Goal: Task Accomplishment & Management: Manage account settings

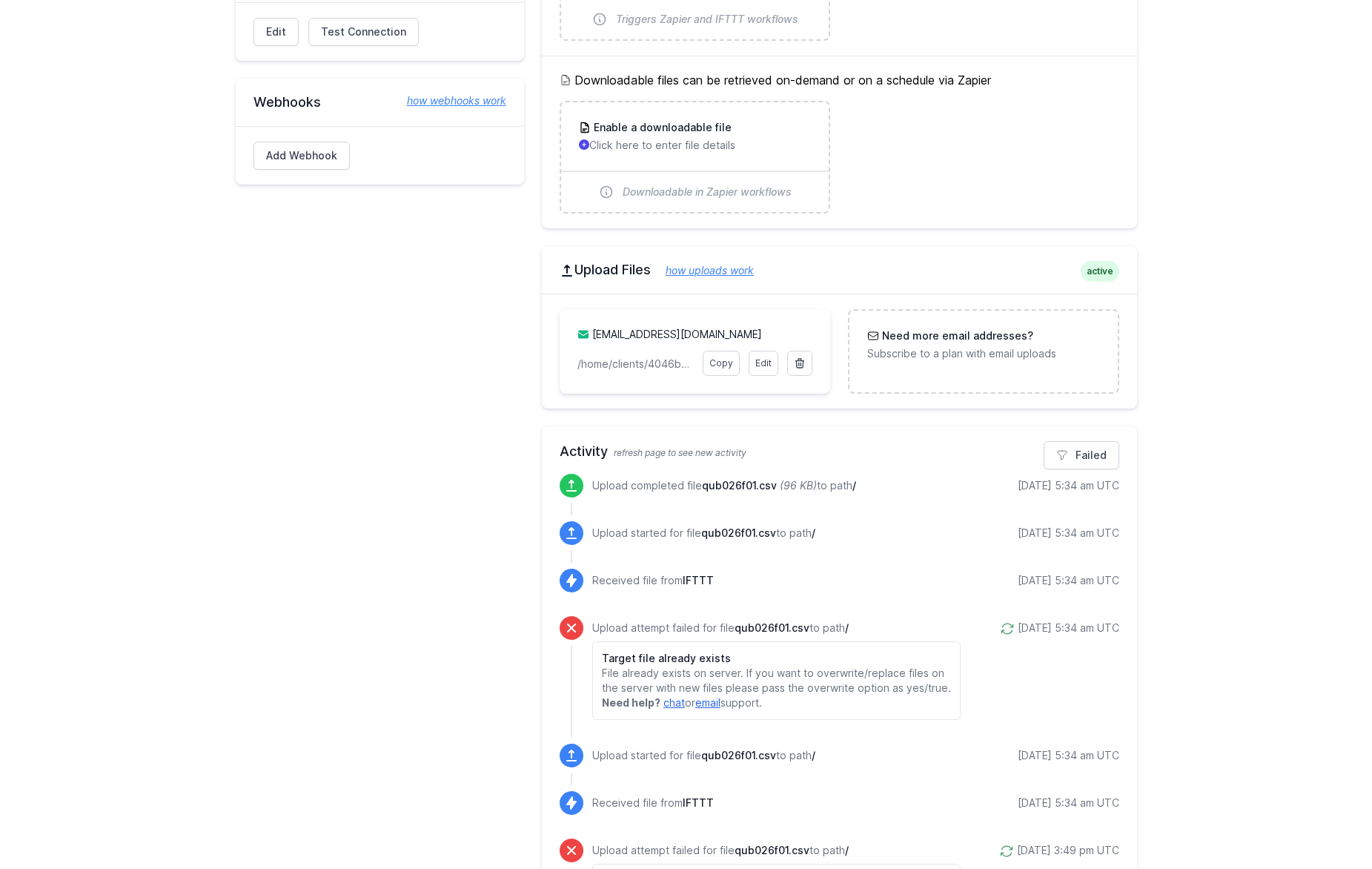
scroll to position [688, 0]
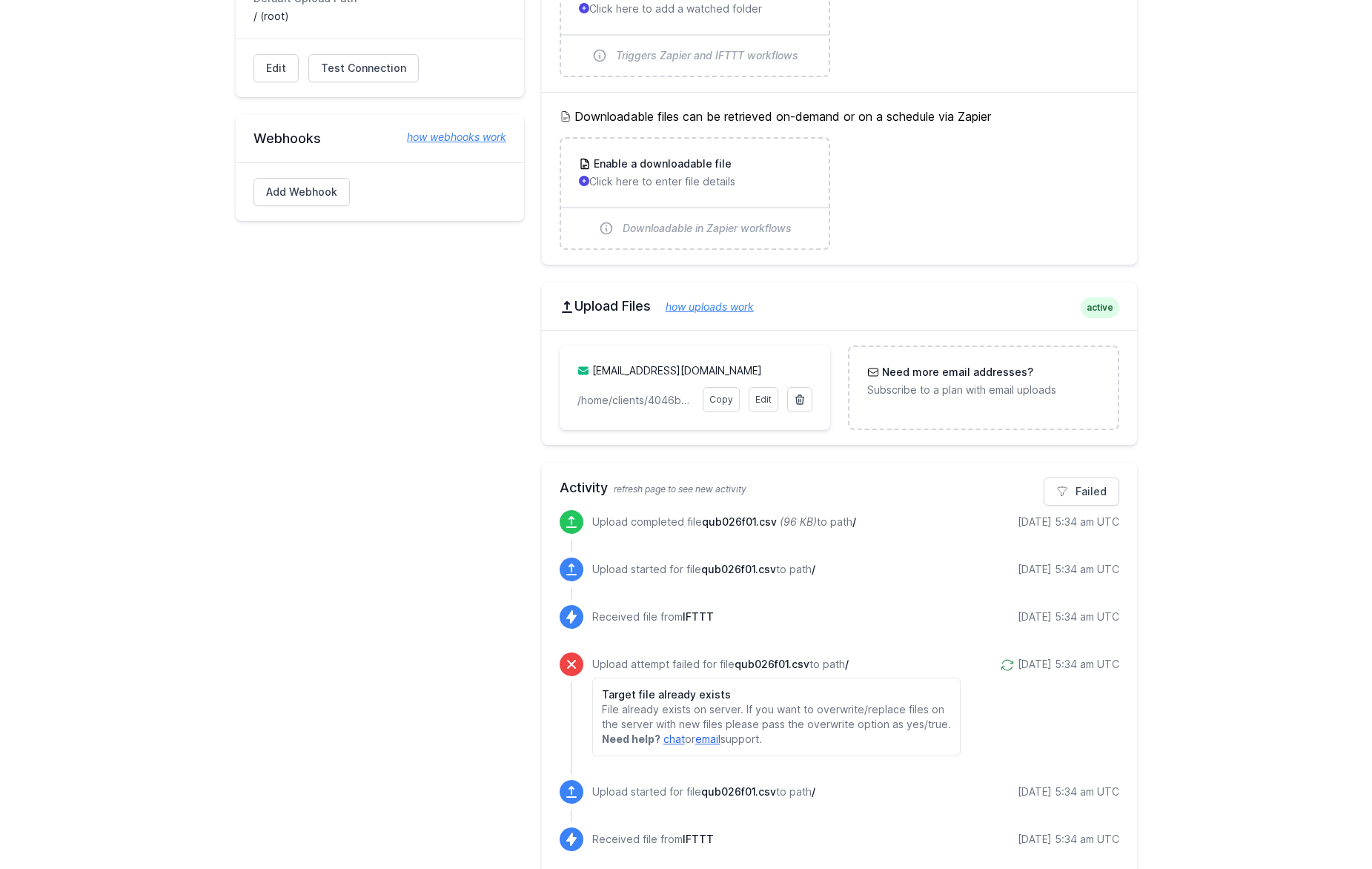
scroll to position [527, 0]
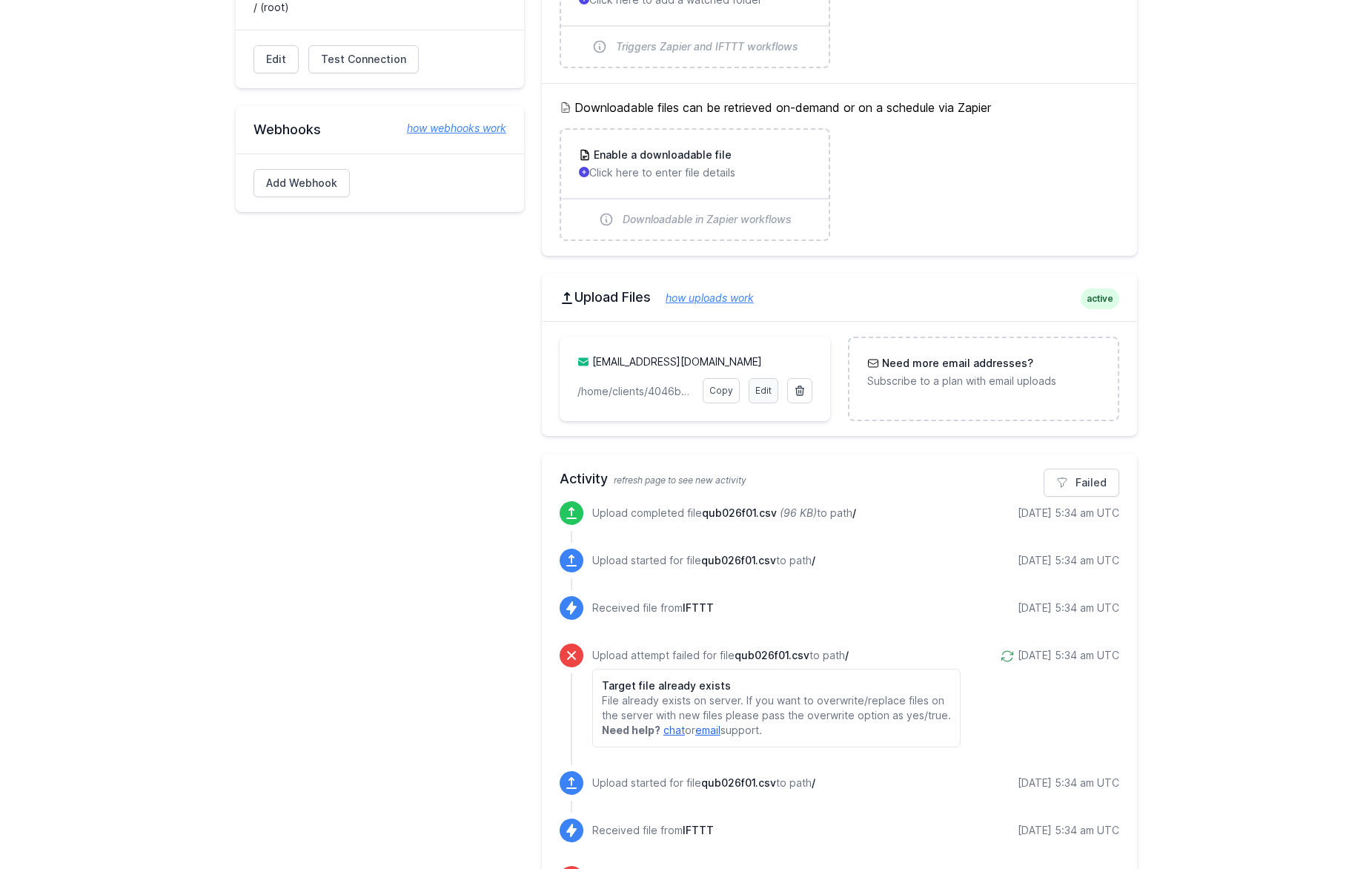
click at [763, 396] on link "Edit" at bounding box center [763, 390] width 29 height 25
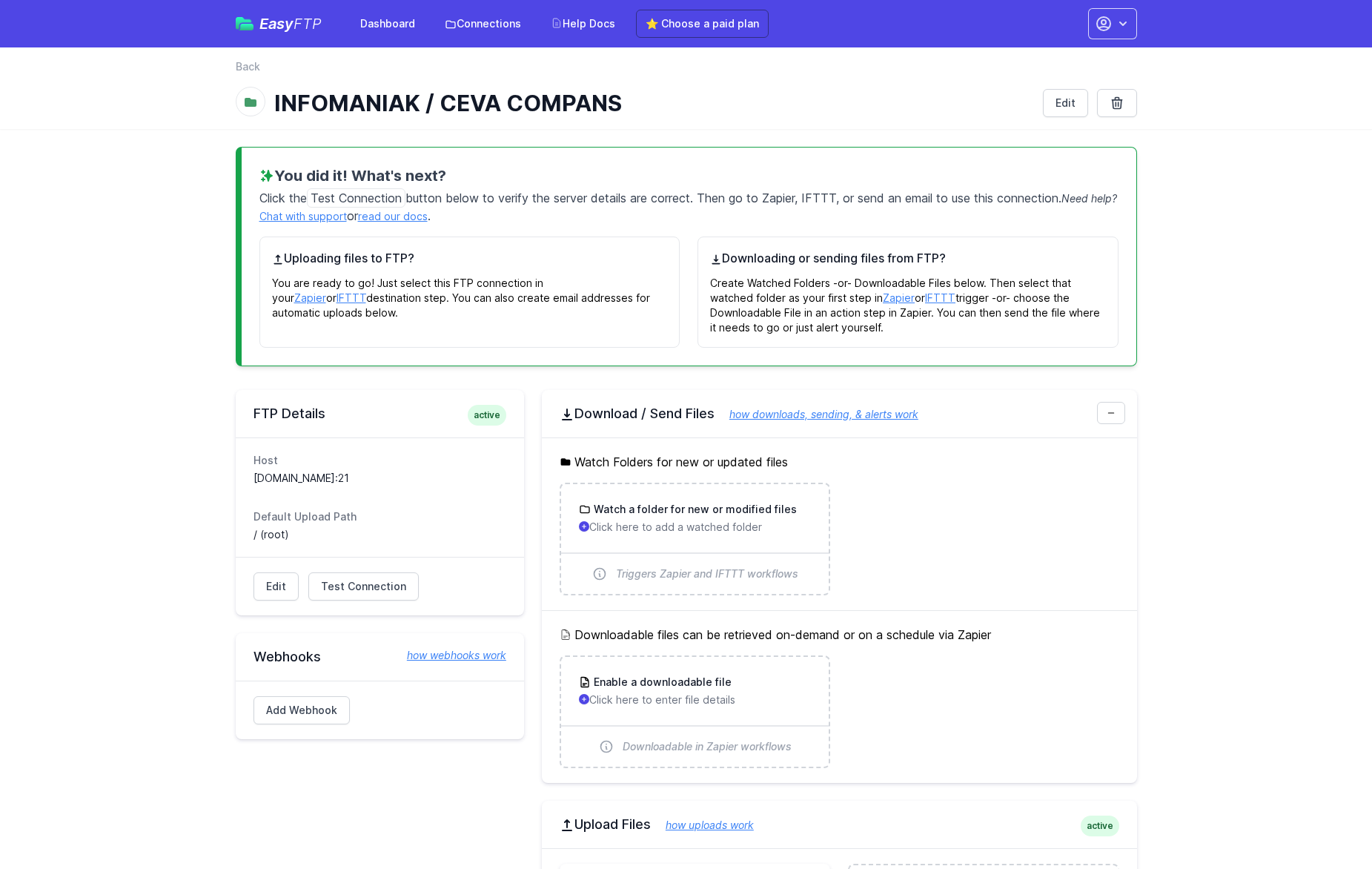
scroll to position [0, 0]
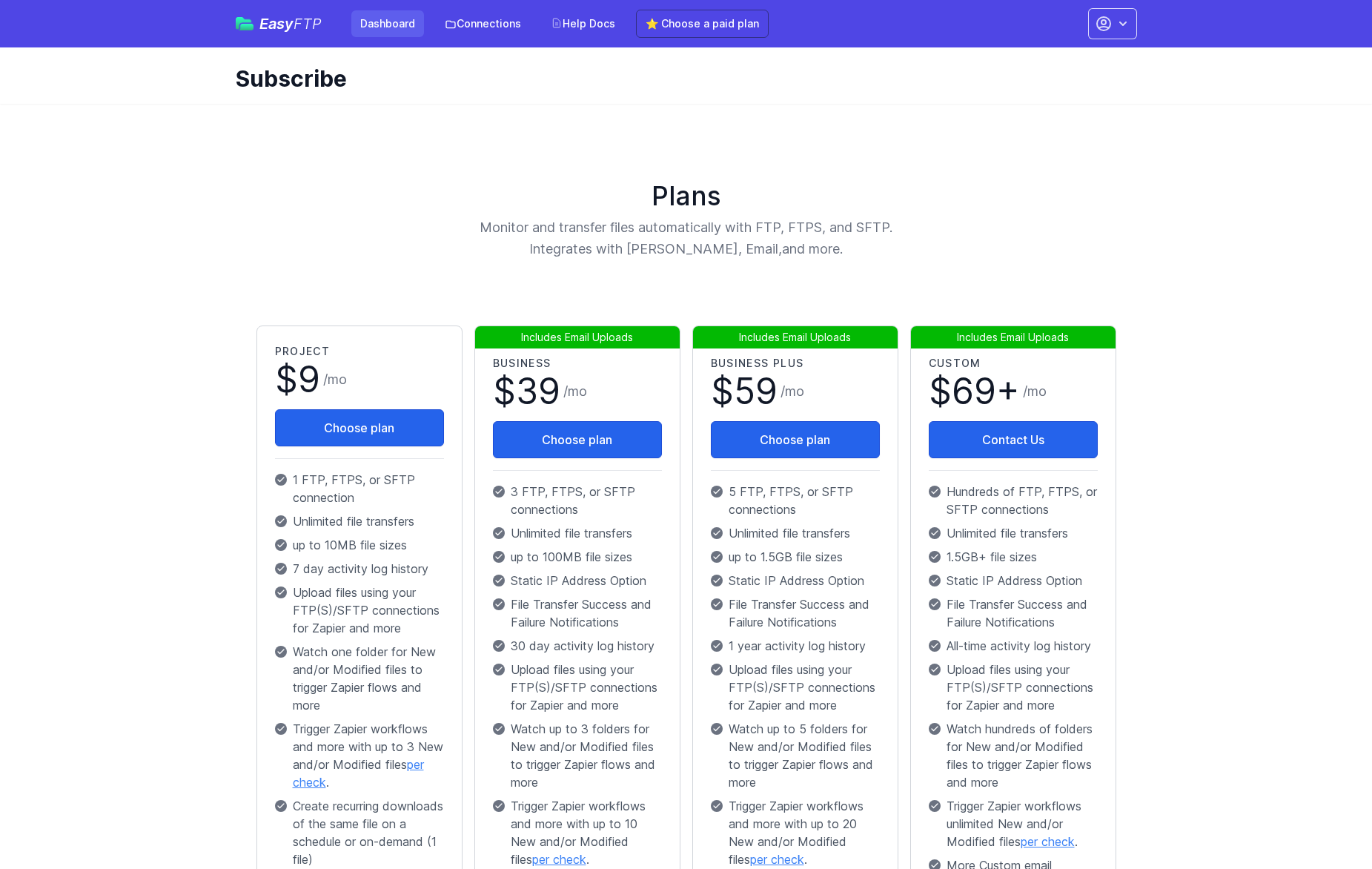
click at [408, 23] on link "Dashboard" at bounding box center [388, 23] width 73 height 27
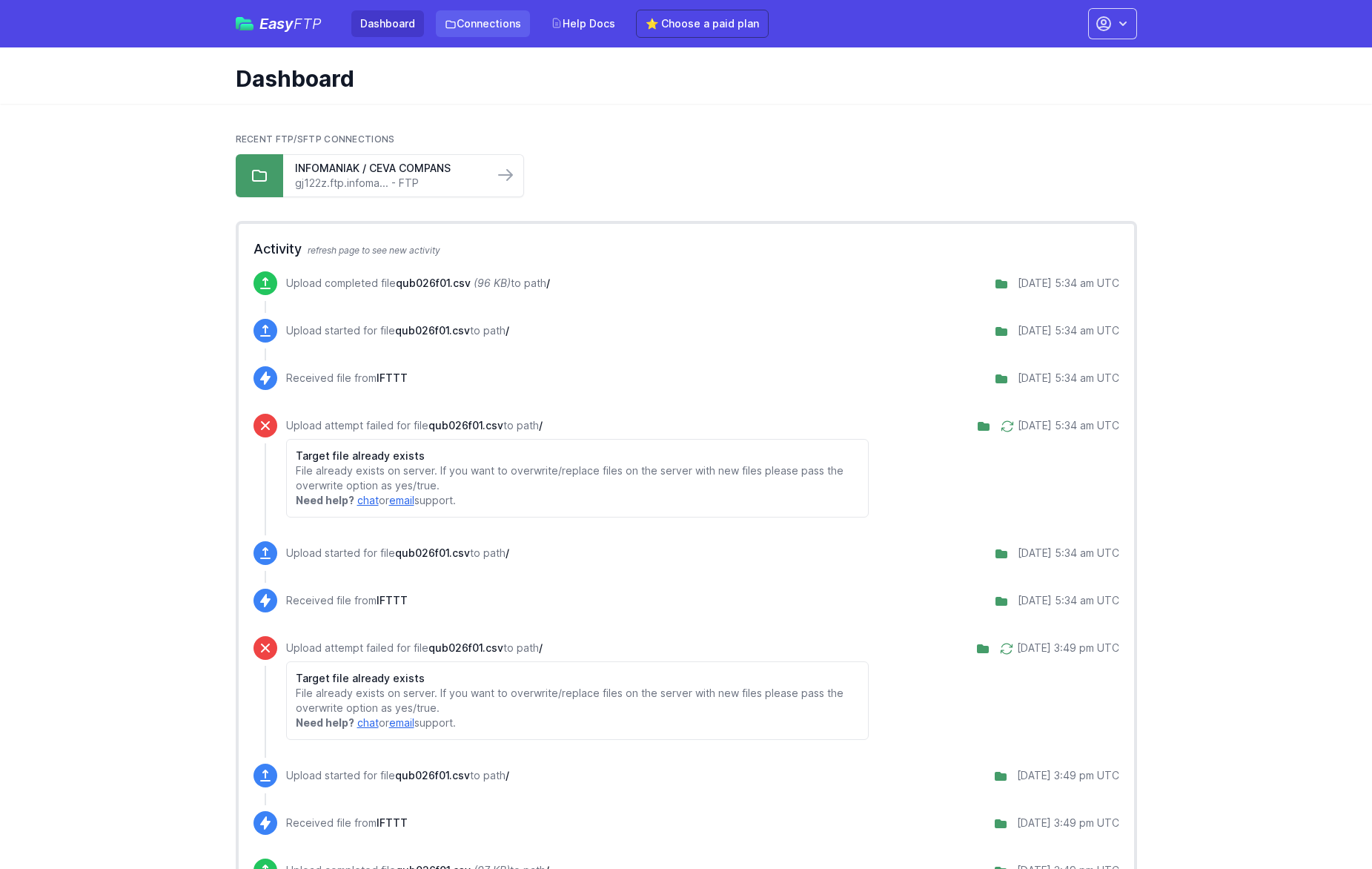
click at [492, 26] on link "Connections" at bounding box center [483, 23] width 94 height 27
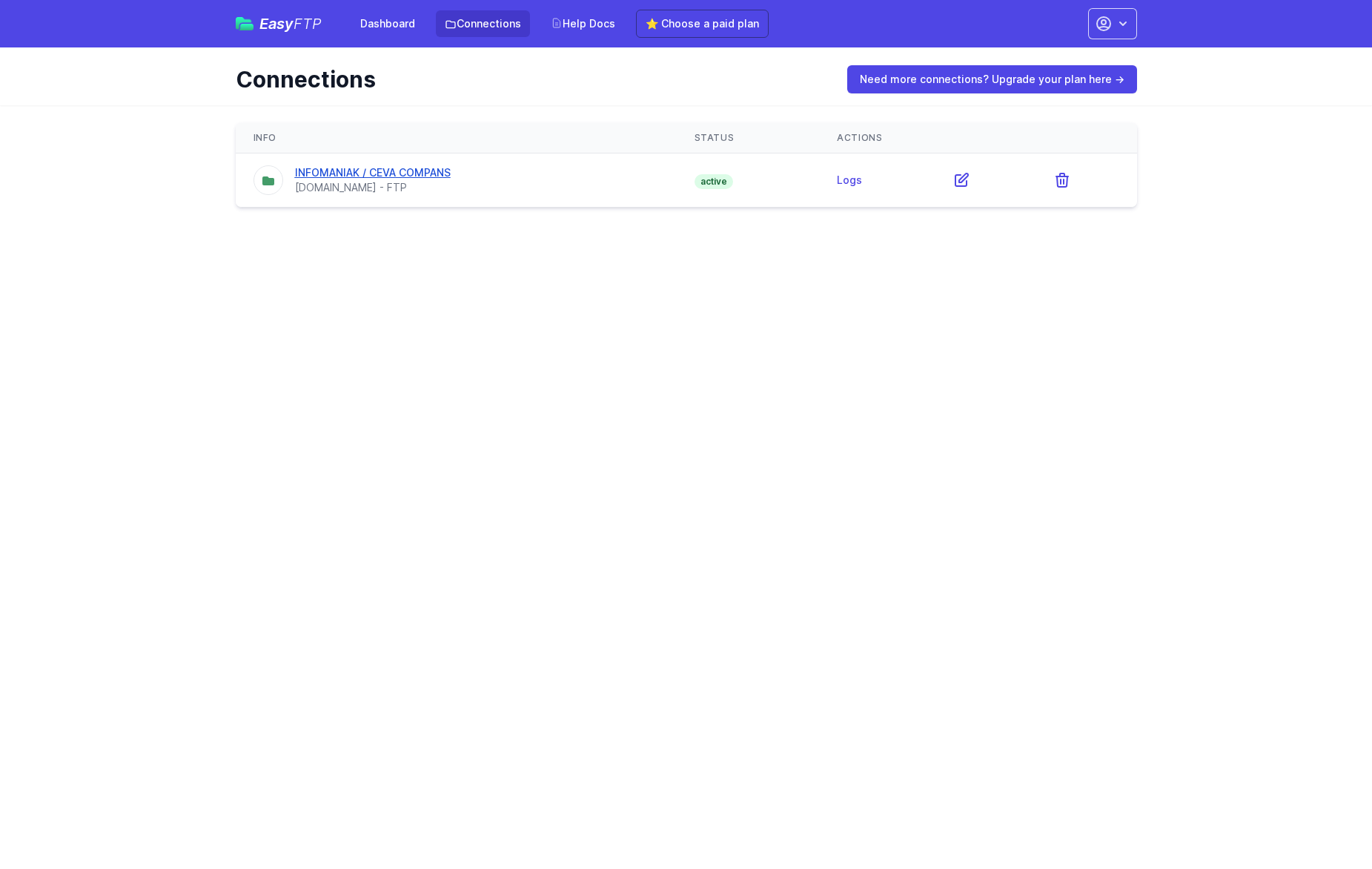
click at [333, 175] on link "INFOMANIAK / CEVA COMPANS" at bounding box center [373, 172] width 155 height 13
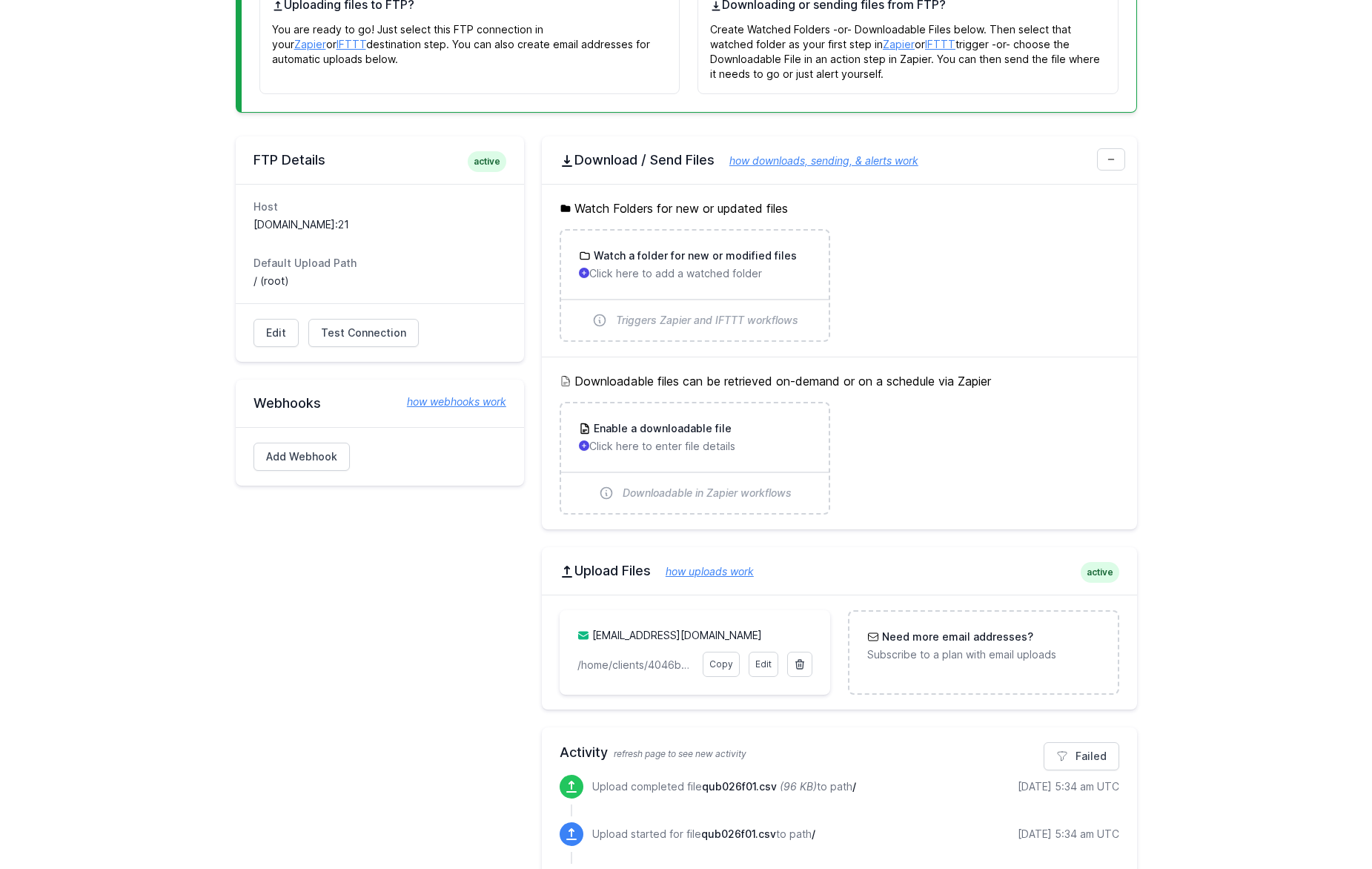
scroll to position [255, 0]
click at [625, 631] on link "[EMAIL_ADDRESS][DOMAIN_NAME]" at bounding box center [677, 633] width 170 height 13
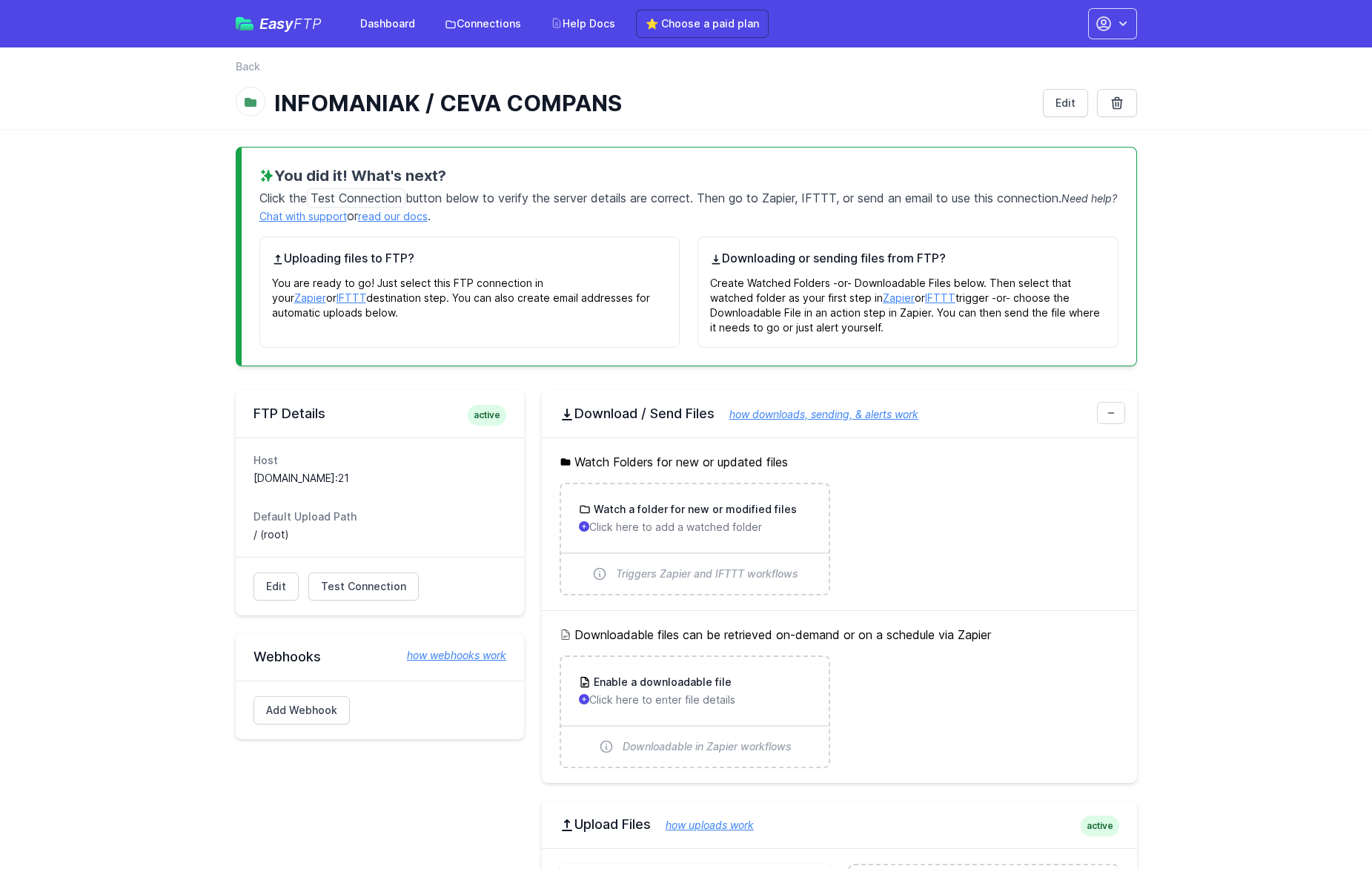
scroll to position [0, 0]
click at [743, 27] on link "⭐ Choose a paid plan" at bounding box center [702, 23] width 133 height 29
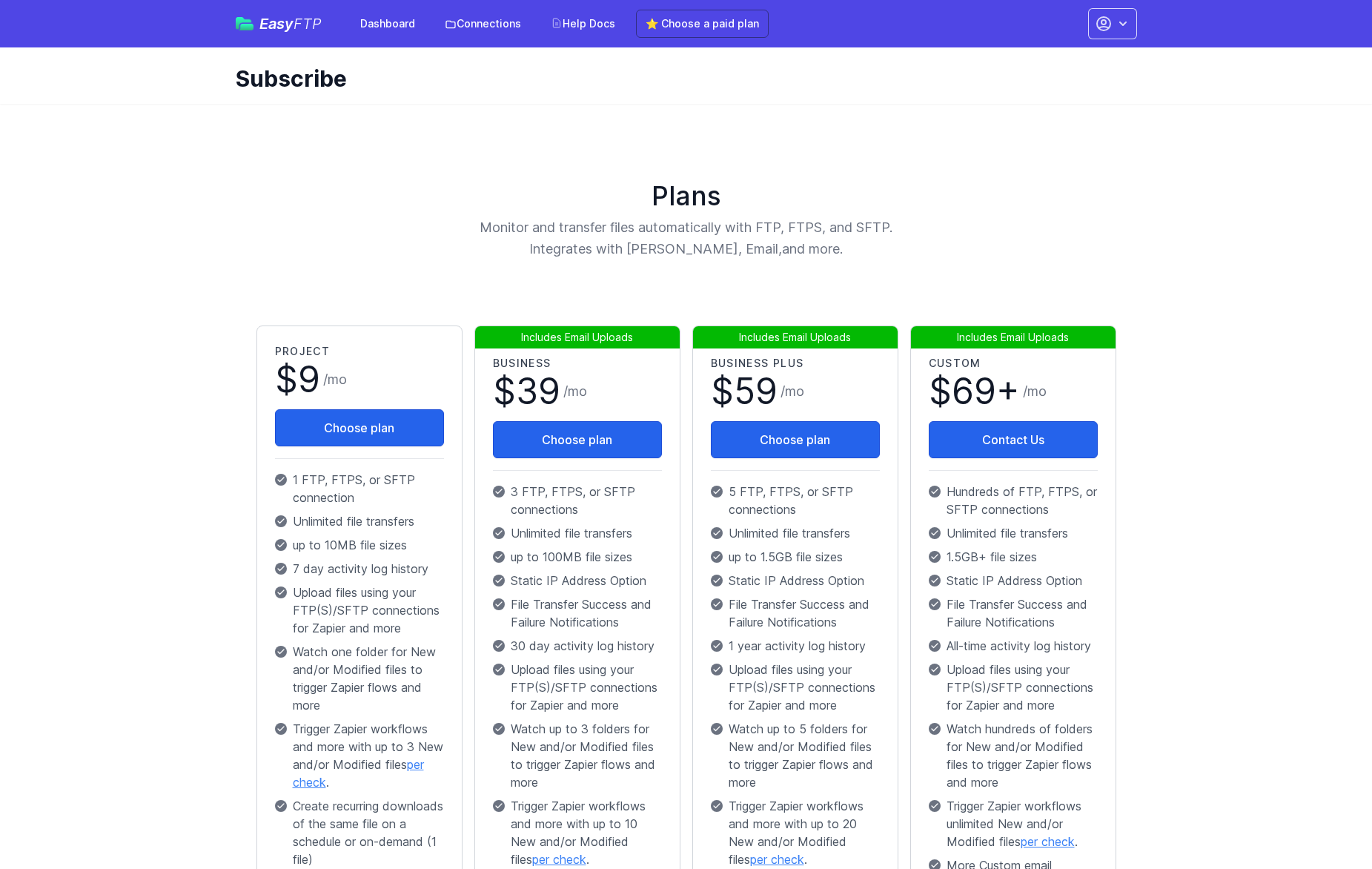
click at [1116, 22] on icon "button" at bounding box center [1122, 23] width 15 height 15
click at [1072, 66] on link "Account Settings" at bounding box center [1065, 61] width 142 height 27
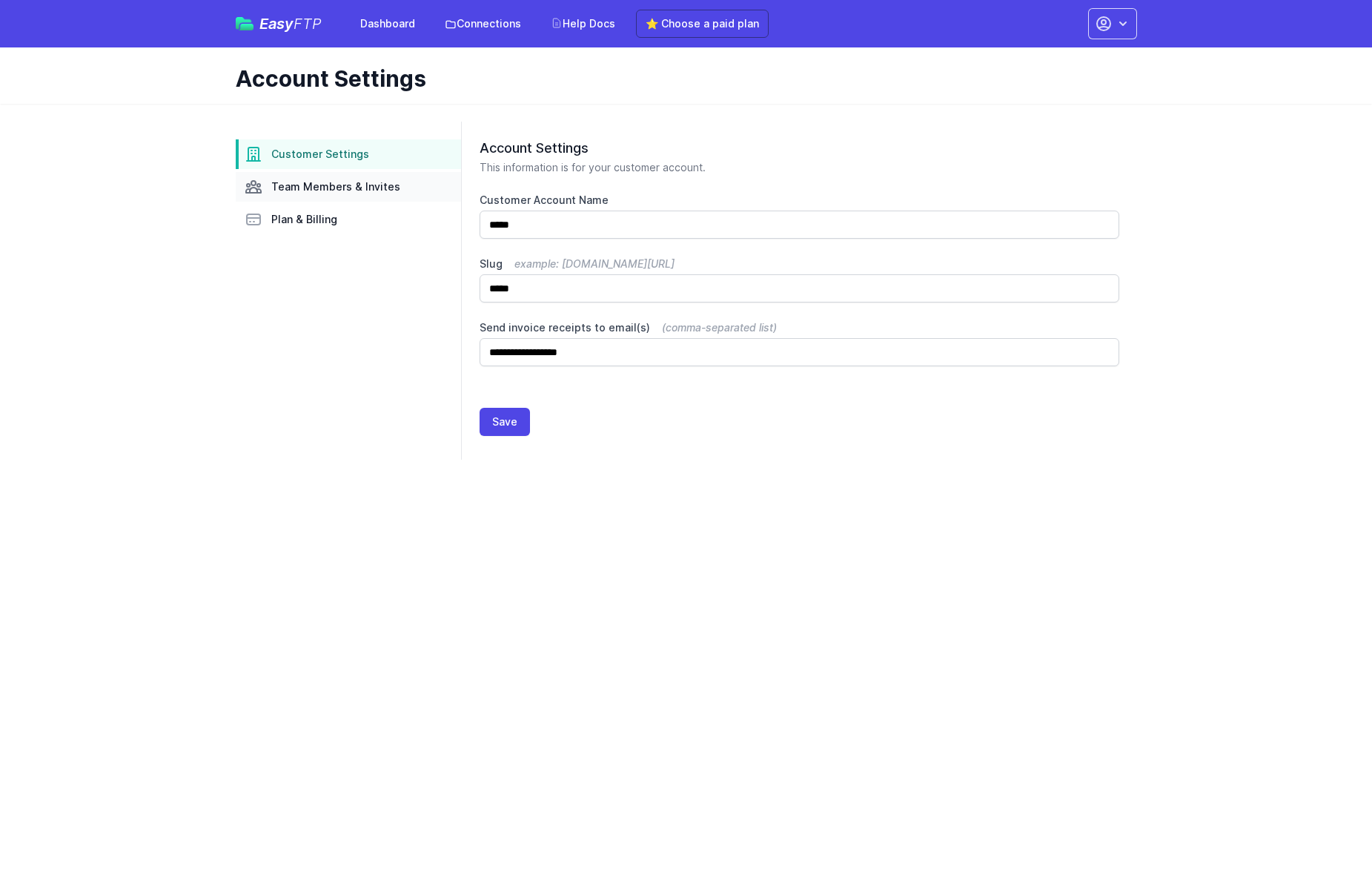
click at [339, 177] on link "Team Members & Invites" at bounding box center [348, 187] width 225 height 29
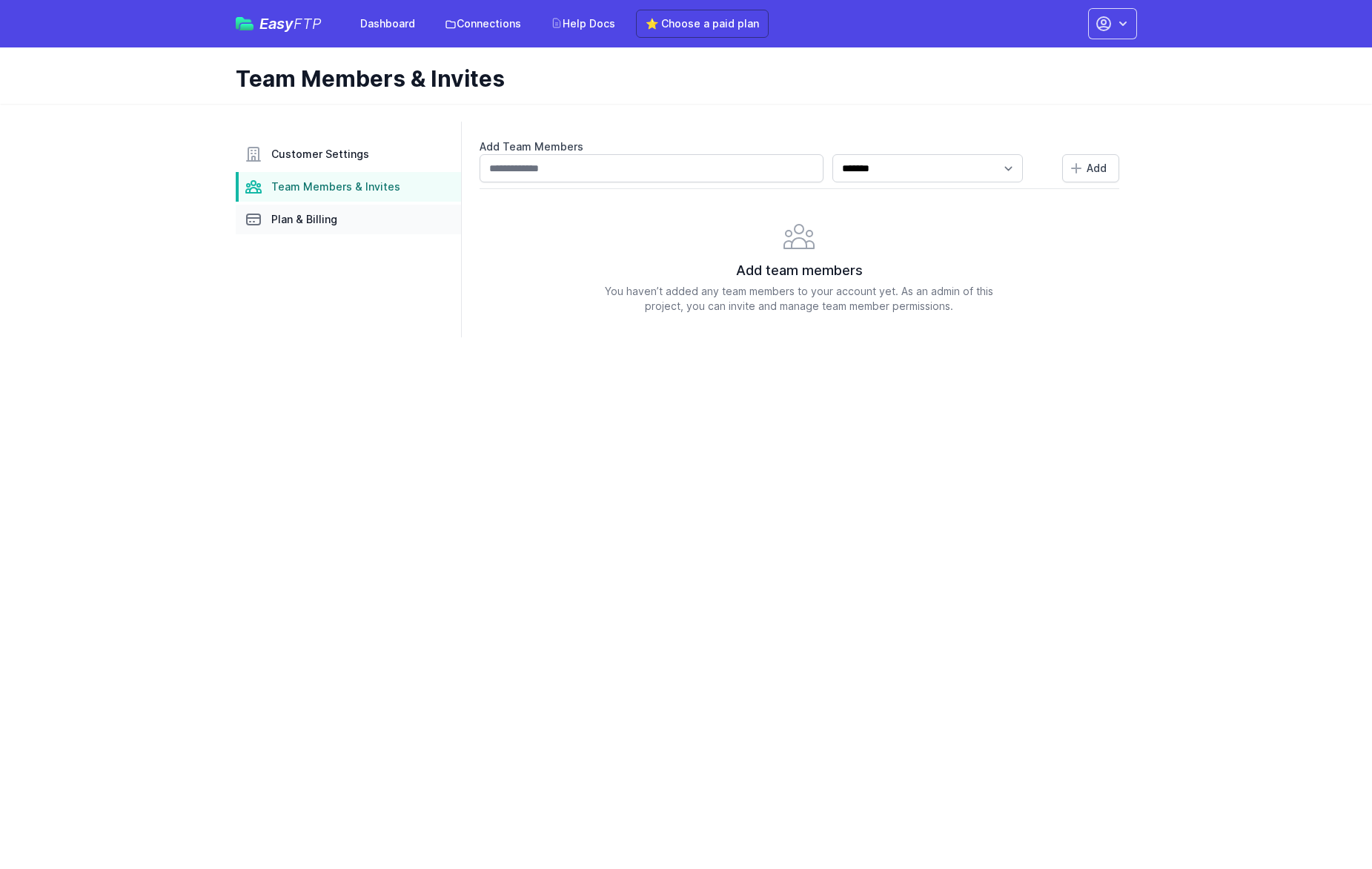
click at [309, 213] on span "Plan & Billing" at bounding box center [304, 219] width 66 height 15
click at [303, 156] on span "Customer Settings" at bounding box center [319, 154] width 98 height 15
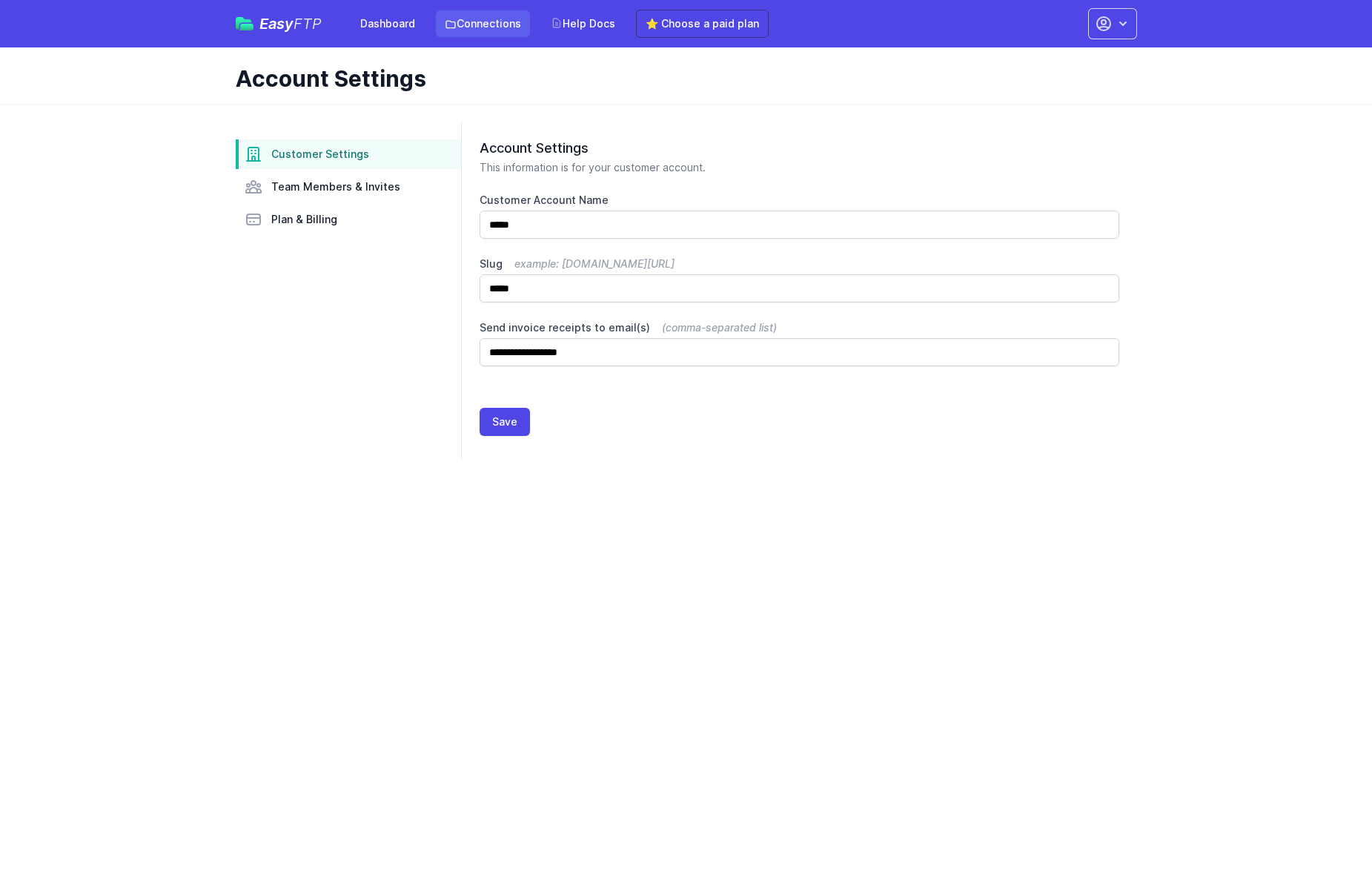
click at [490, 22] on link "Connections" at bounding box center [483, 23] width 94 height 27
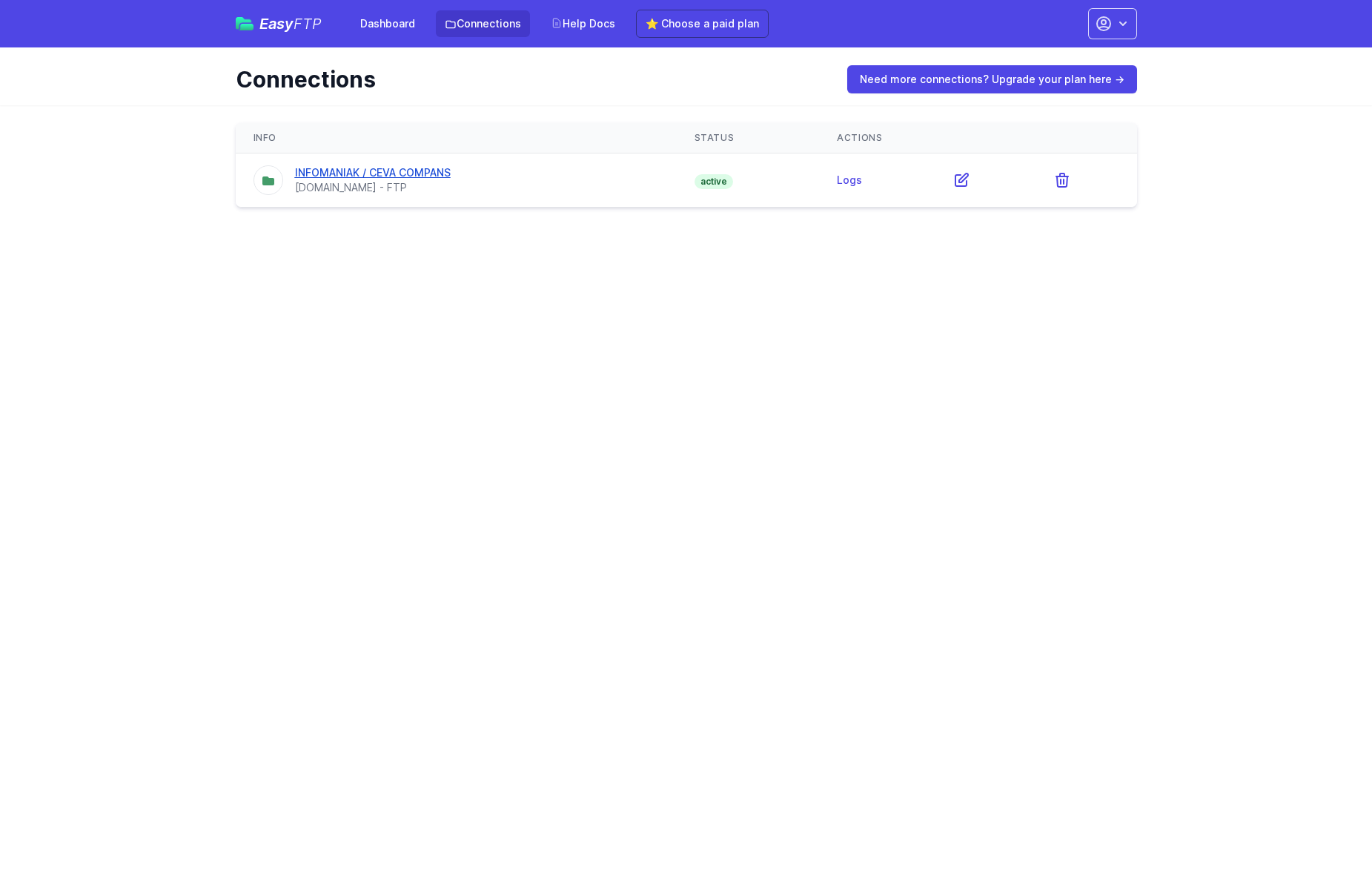
click at [355, 172] on link "INFOMANIAK / CEVA COMPANS" at bounding box center [373, 172] width 155 height 13
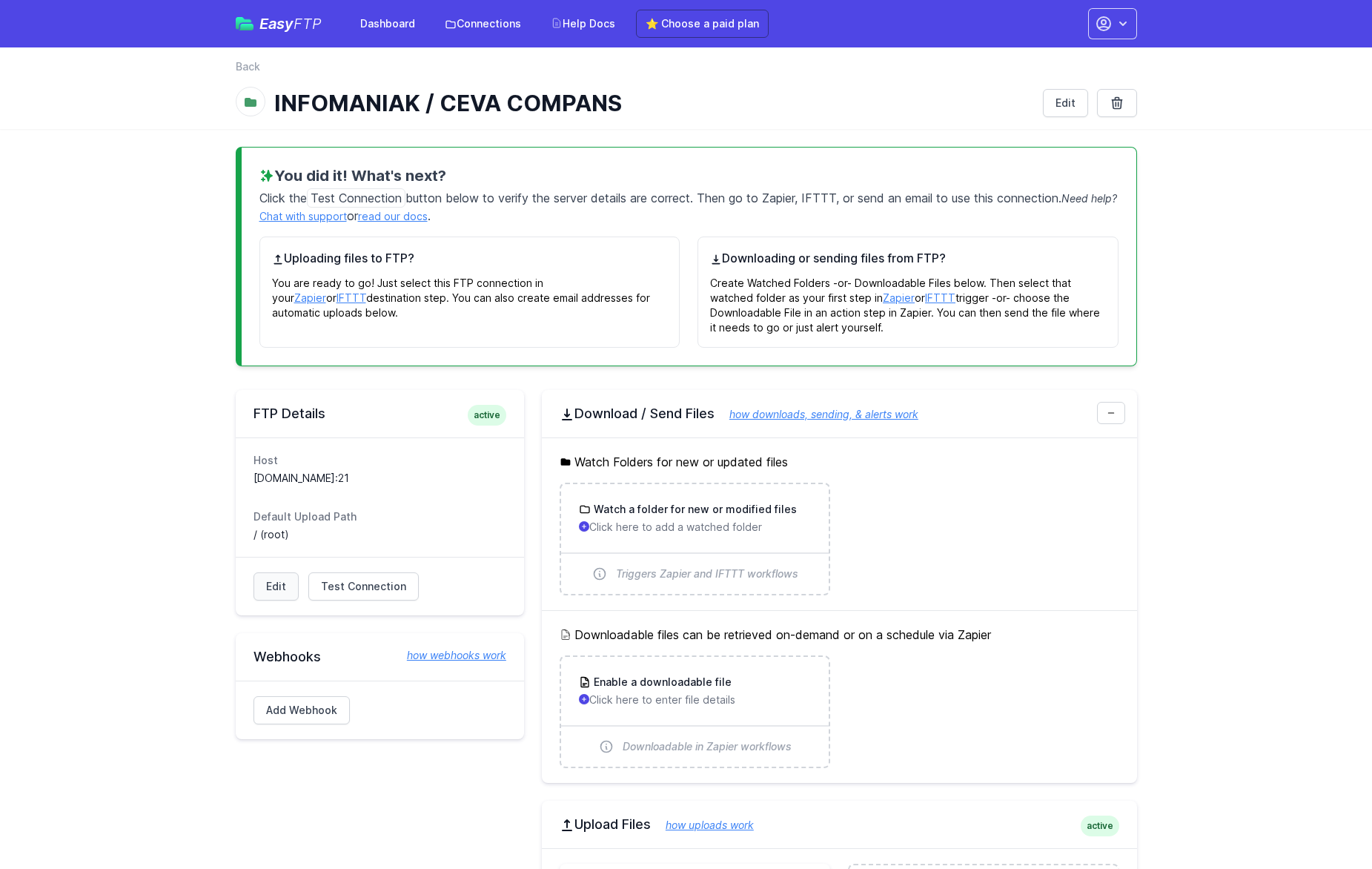
click at [276, 590] on link "Edit" at bounding box center [276, 587] width 45 height 29
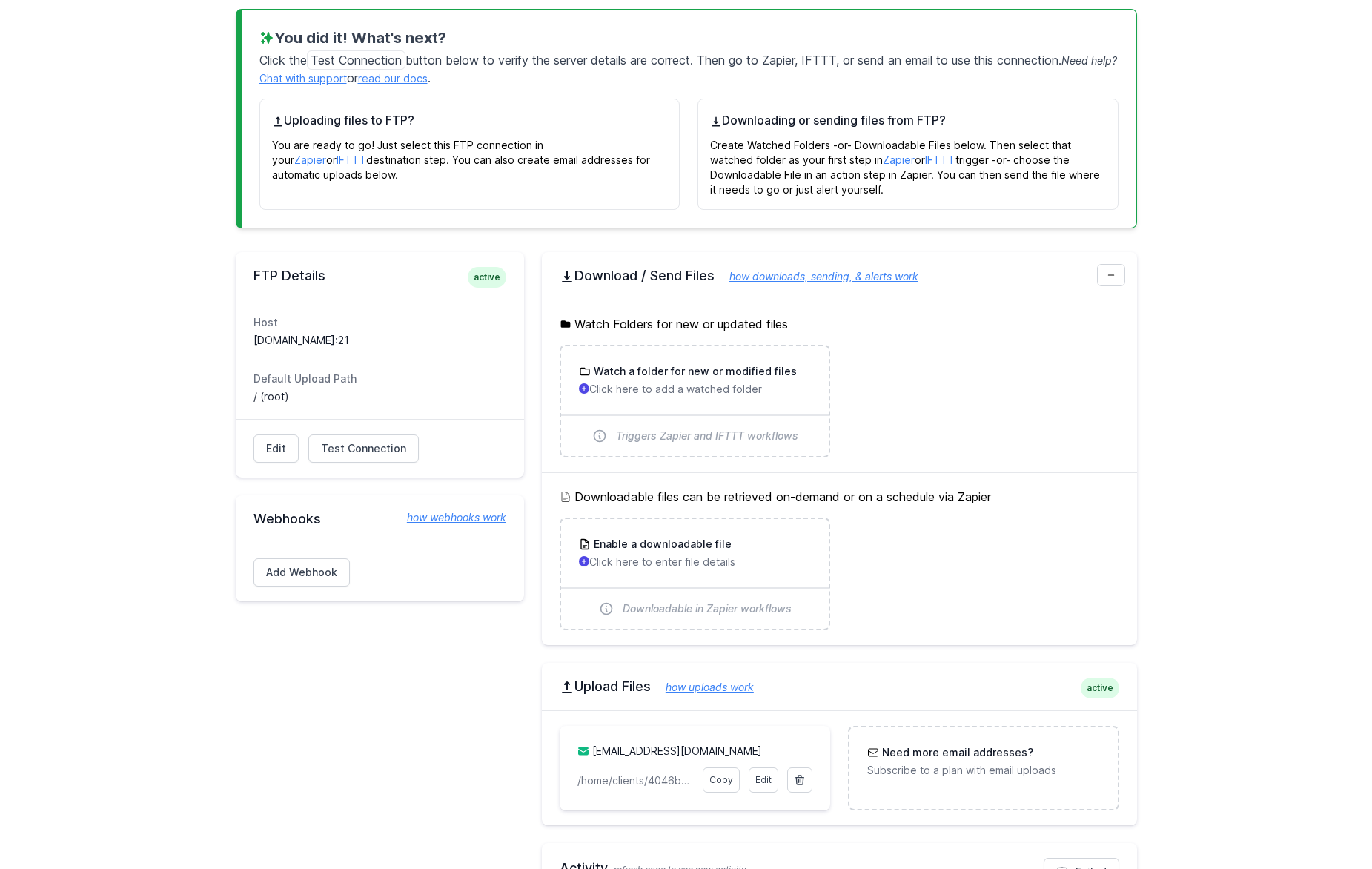
scroll to position [143, 0]
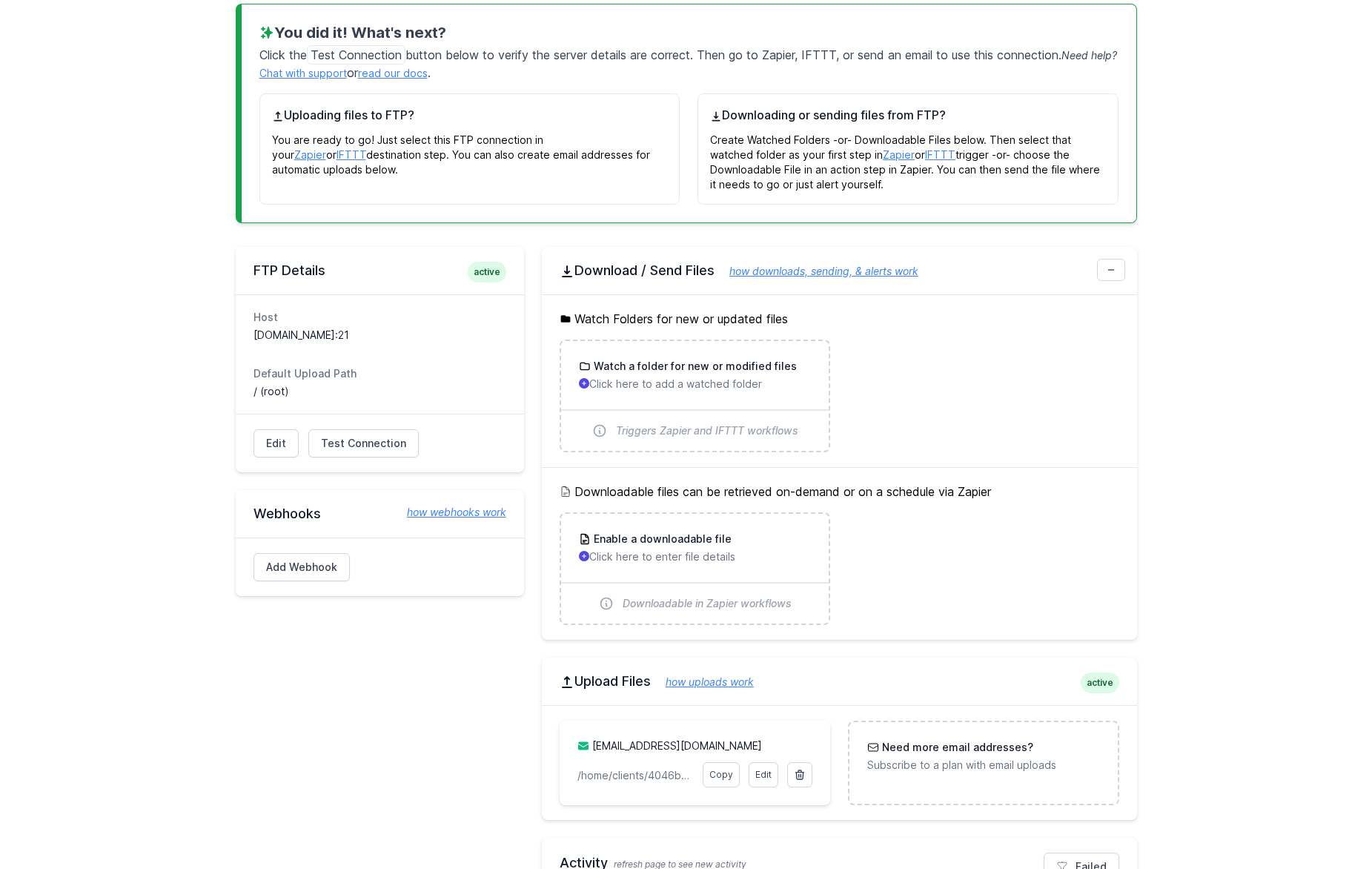
click at [633, 740] on link "ceva_compans.36aw4t@upload.easyftp.io" at bounding box center [677, 745] width 170 height 13
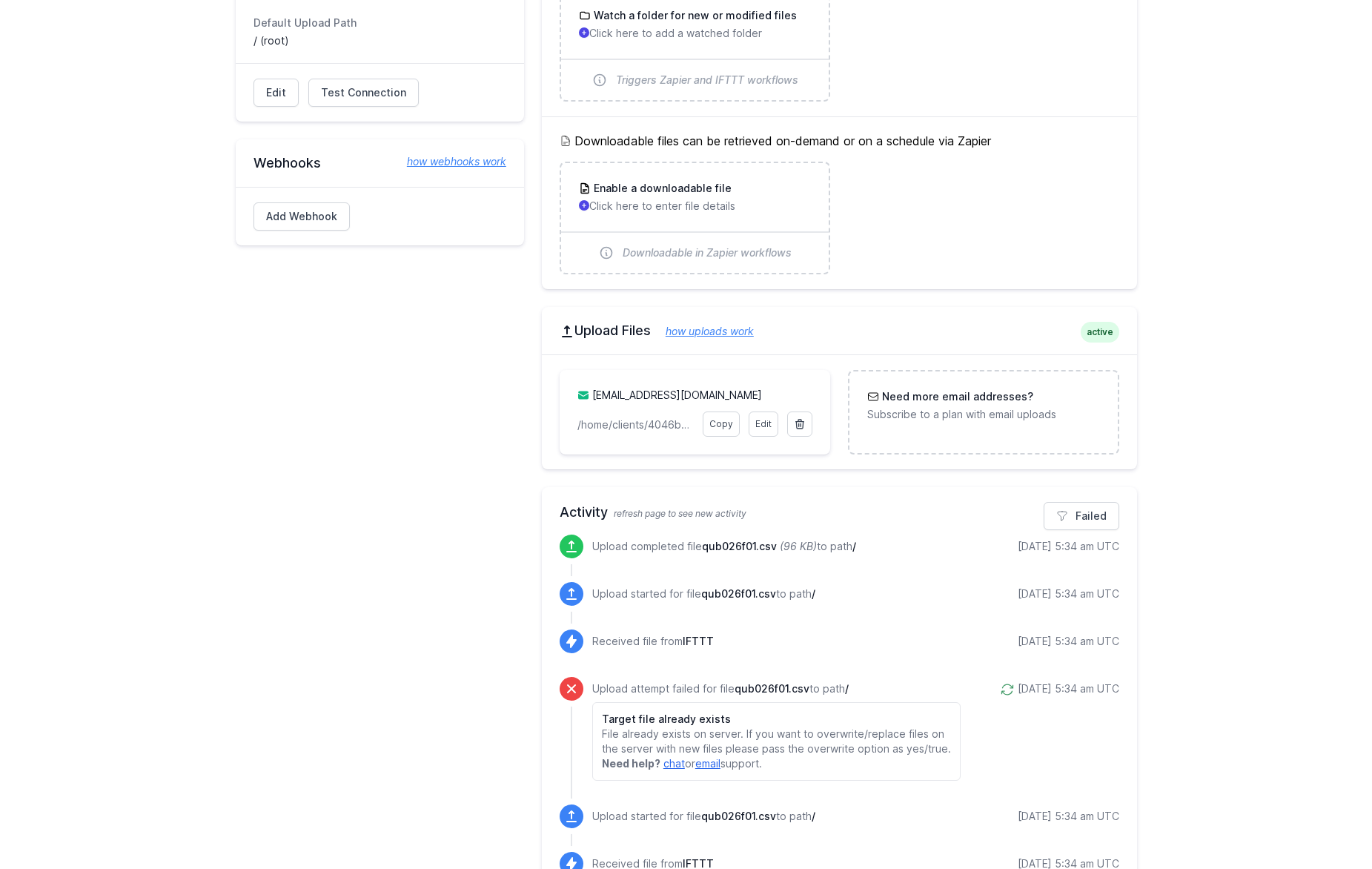
scroll to position [496, 0]
click at [945, 416] on p "Subscribe to a plan with email uploads" at bounding box center [983, 412] width 232 height 15
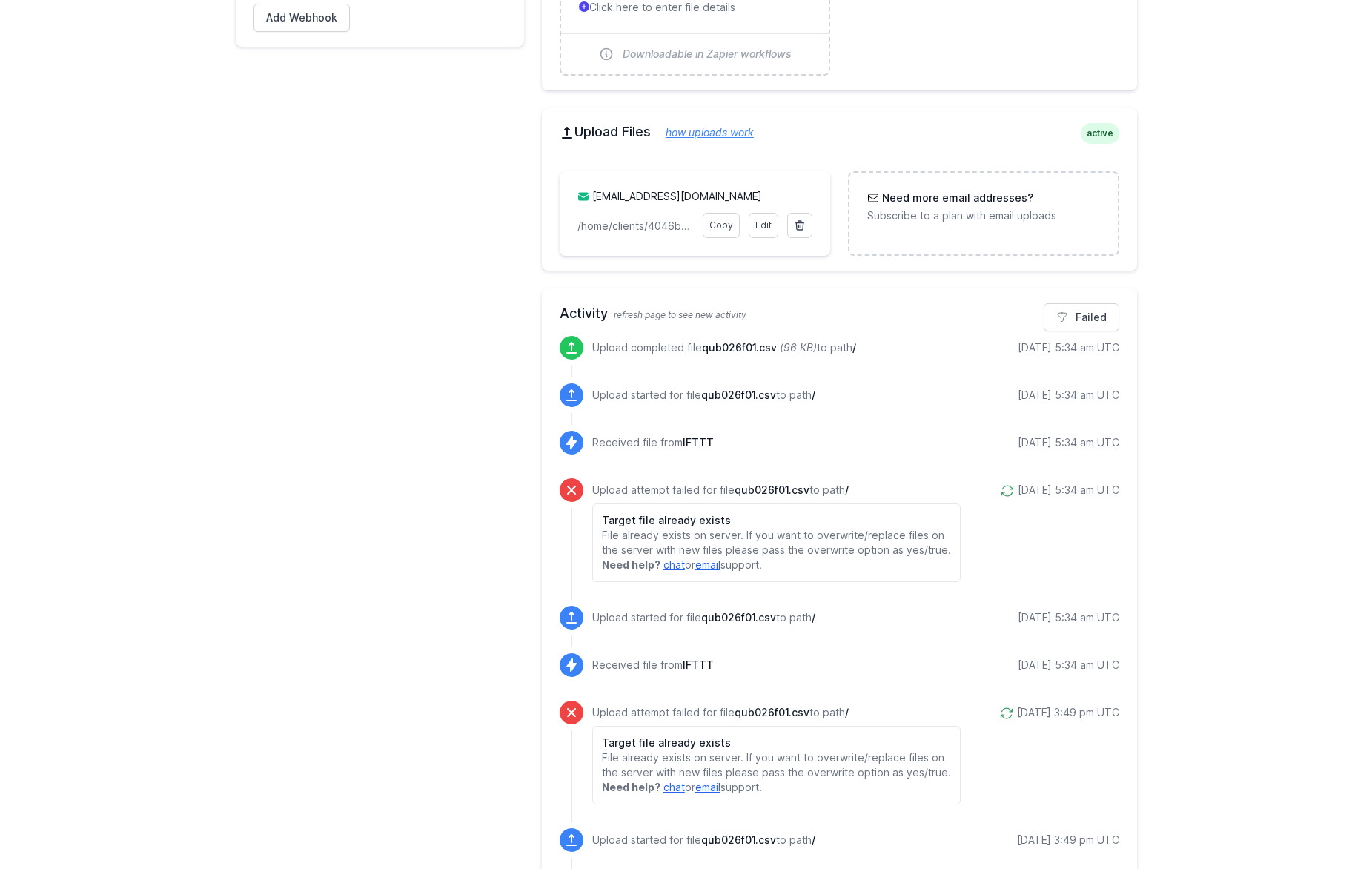
scroll to position [694, 0]
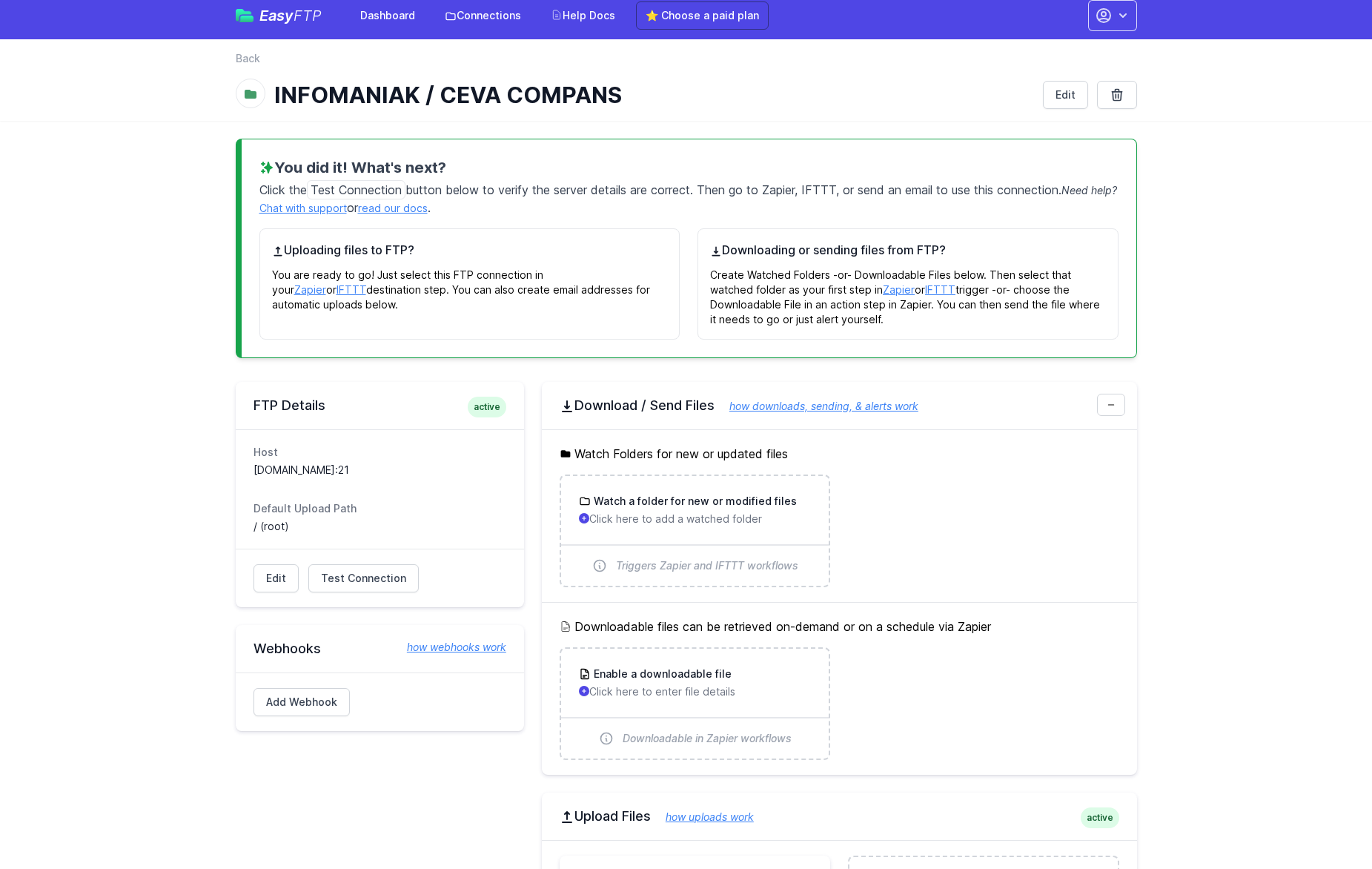
scroll to position [10, 0]
